Goal: Navigation & Orientation: Find specific page/section

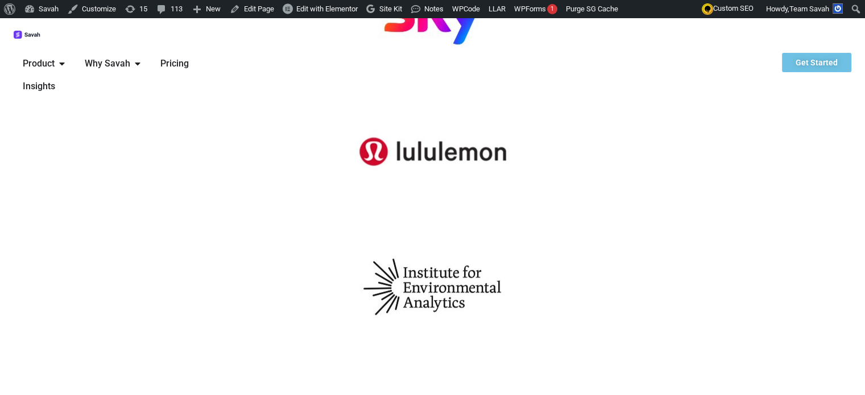
scroll to position [853, 0]
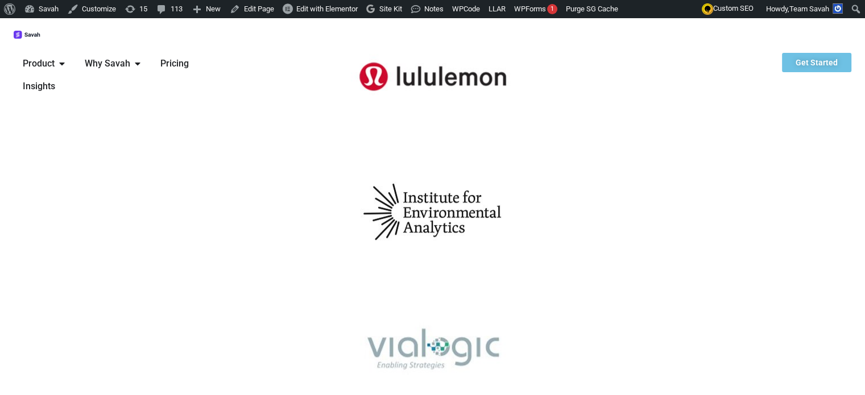
click at [130, 57] on span "Why Savah" at bounding box center [107, 64] width 45 height 14
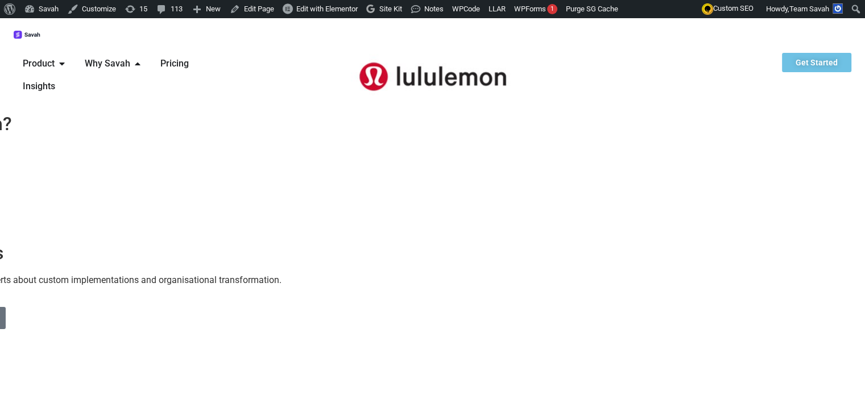
click at [55, 57] on span "Product" at bounding box center [39, 64] width 32 height 14
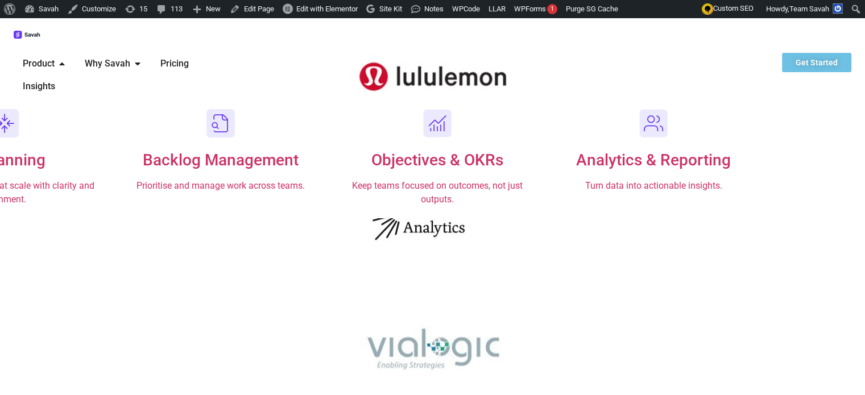
click at [130, 57] on span "Why Savah" at bounding box center [107, 64] width 45 height 14
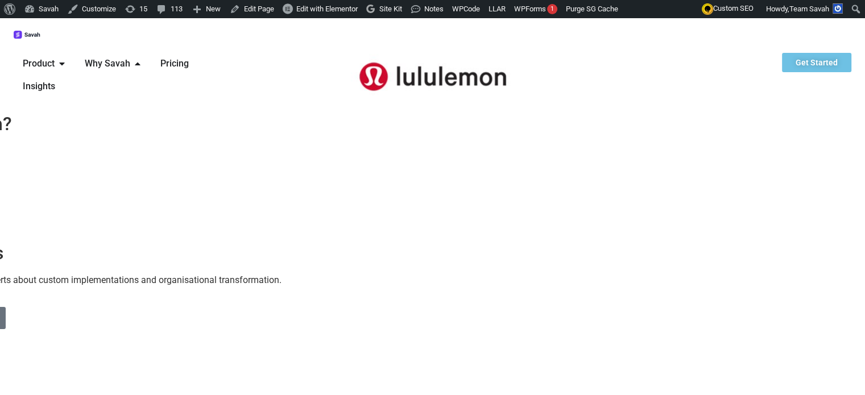
click at [55, 57] on span "Product" at bounding box center [39, 64] width 32 height 14
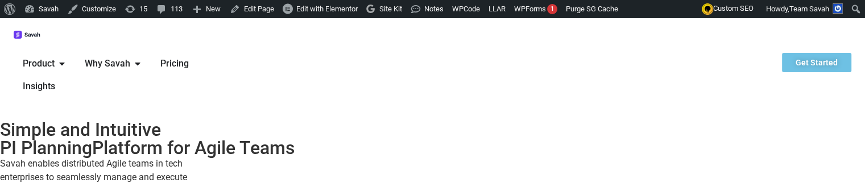
click at [434, 157] on h2 "Simple and Intuitive PI Planning Platform for Agile Teams" at bounding box center [432, 139] width 865 height 36
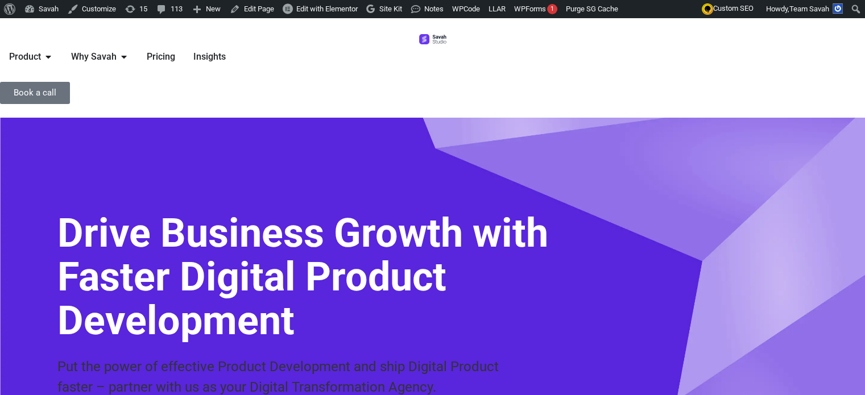
click at [419, 44] on img at bounding box center [432, 39] width 27 height 10
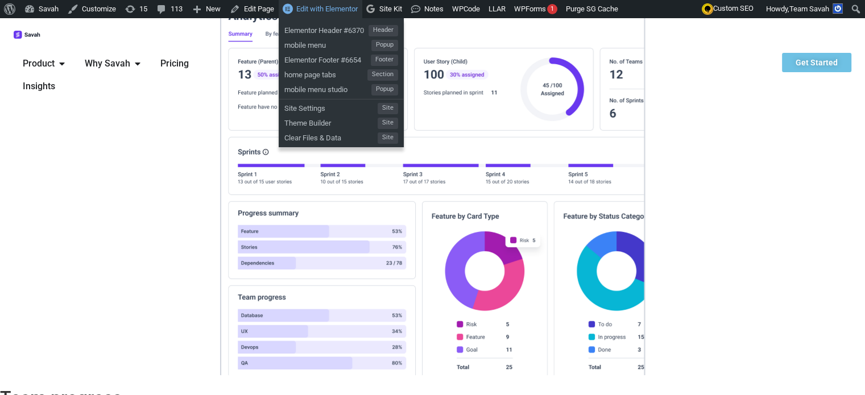
scroll to position [4375, 0]
